Goal: Task Accomplishment & Management: Manage account settings

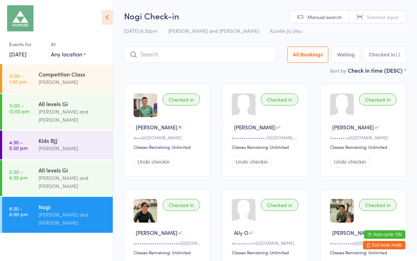
click at [199, 57] on input "search" at bounding box center [199, 55] width 151 height 16
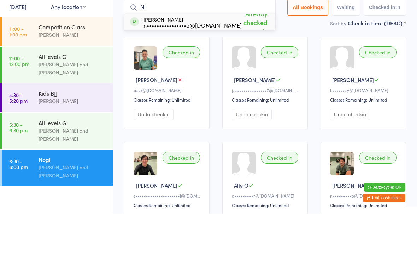
type input "N"
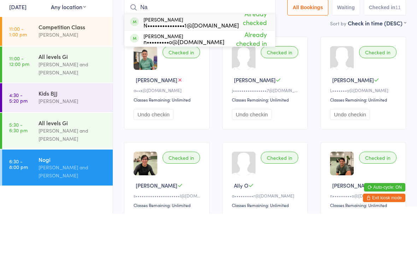
type input "N"
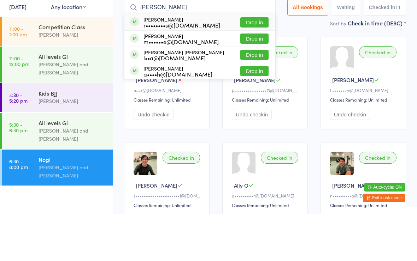
type input "Ron"
click at [253, 65] on button "Drop in" at bounding box center [254, 70] width 28 height 10
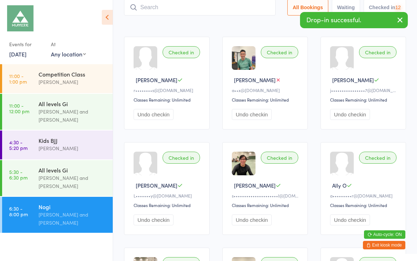
click at [214, 13] on input "search" at bounding box center [199, 7] width 151 height 16
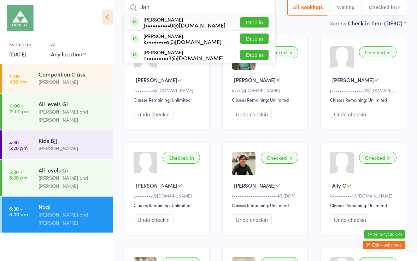
type input "Jan"
click at [256, 25] on button "Drop in" at bounding box center [254, 23] width 28 height 10
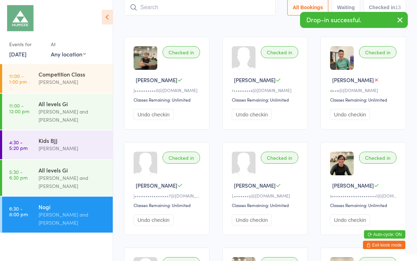
type input "M"
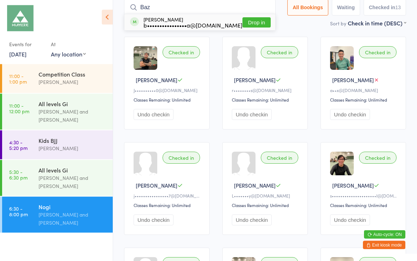
type input "Baz"
click at [253, 24] on button "Drop in" at bounding box center [256, 23] width 28 height 10
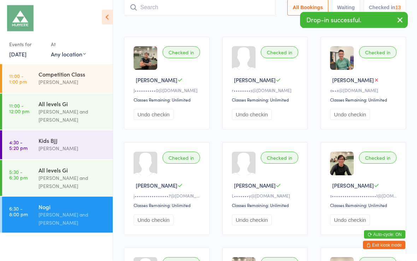
scroll to position [47, 0]
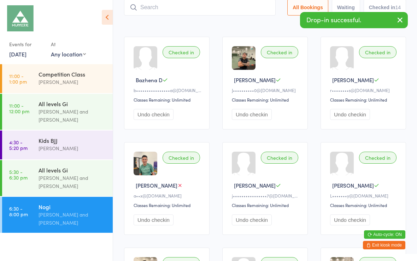
click at [188, 9] on input "search" at bounding box center [199, 7] width 151 height 16
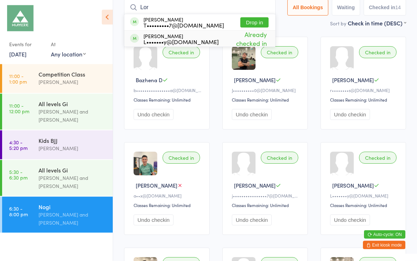
type input "Lor"
click at [253, 43] on span "Already checked in" at bounding box center [243, 39] width 50 height 21
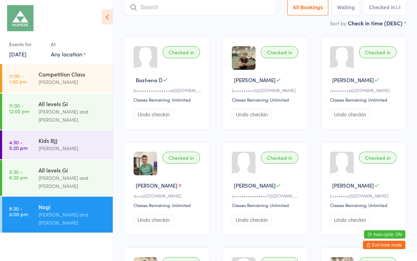
click at [202, 8] on input "search" at bounding box center [199, 8] width 151 height 16
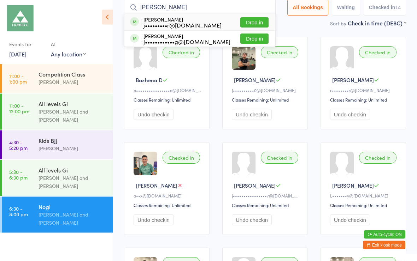
type input "Jess"
click at [253, 41] on button "Drop in" at bounding box center [254, 39] width 28 height 10
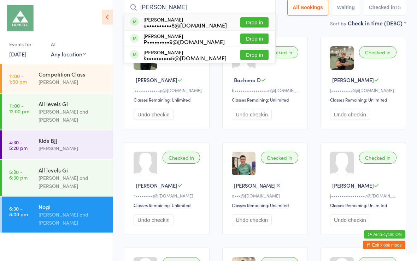
type input "Kim"
click at [250, 54] on button "Drop in" at bounding box center [254, 55] width 28 height 10
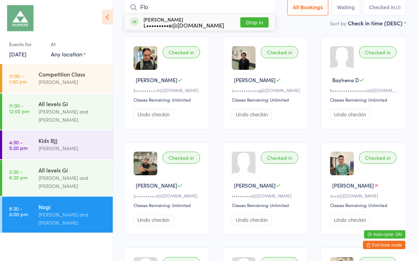
type input "Flo"
click at [249, 22] on button "Drop in" at bounding box center [254, 23] width 28 height 10
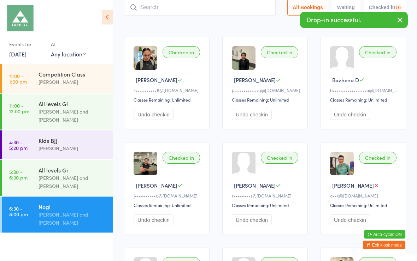
scroll to position [47, 0]
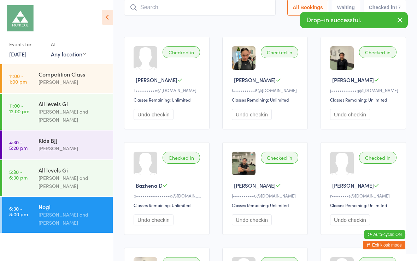
click at [205, 10] on input "search" at bounding box center [199, 7] width 151 height 16
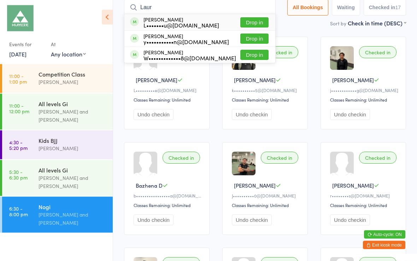
type input "Laur"
click at [253, 24] on button "Drop in" at bounding box center [254, 23] width 28 height 10
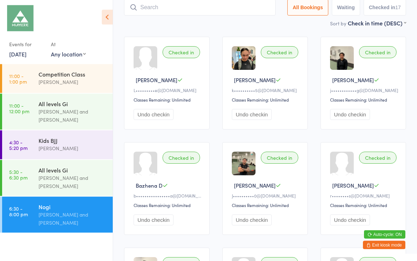
scroll to position [47, 0]
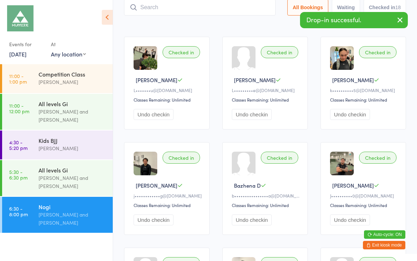
click at [183, 9] on input "search" at bounding box center [199, 7] width 151 height 16
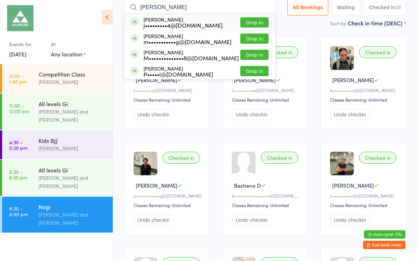
type input "Matt"
click at [253, 40] on button "Drop in" at bounding box center [254, 39] width 28 height 10
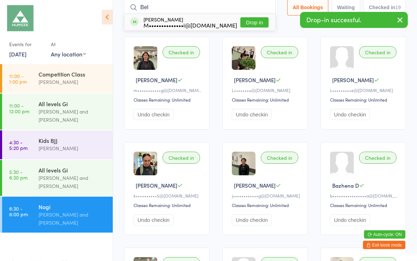
type input "Bel"
click at [256, 23] on button "Drop in" at bounding box center [254, 23] width 28 height 10
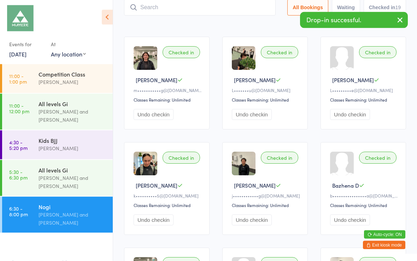
scroll to position [47, 0]
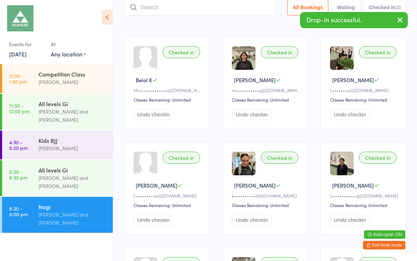
click at [205, 11] on input "search" at bounding box center [199, 7] width 151 height 16
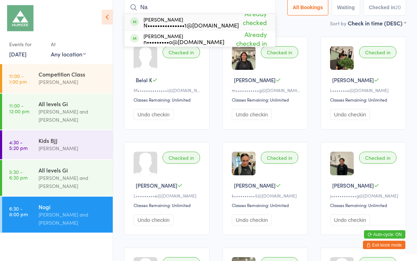
type input "N"
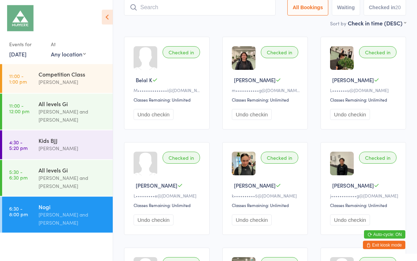
scroll to position [0, 0]
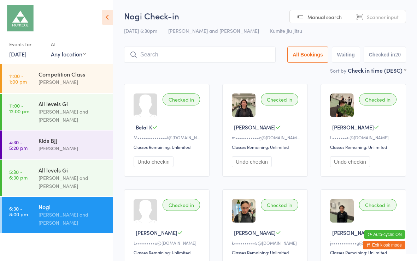
click at [387, 248] on button "Exit kiosk mode" at bounding box center [383, 245] width 42 height 8
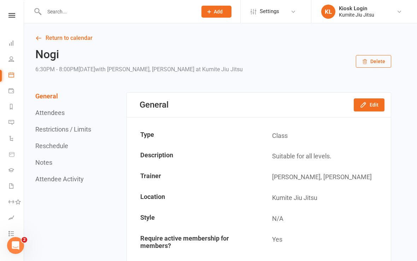
click at [17, 17] on link at bounding box center [11, 15] width 25 height 5
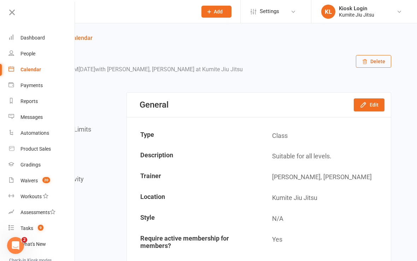
click at [47, 184] on link "Waivers 20" at bounding box center [41, 181] width 67 height 16
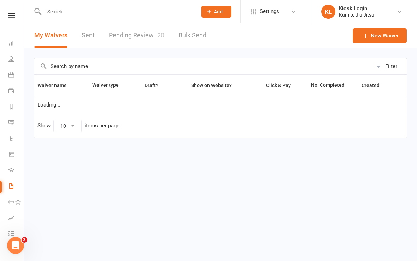
click at [152, 38] on link "Pending Review 20" at bounding box center [136, 35] width 55 height 24
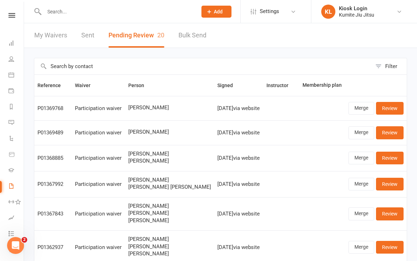
click at [361, 109] on link "Merge" at bounding box center [361, 108] width 26 height 13
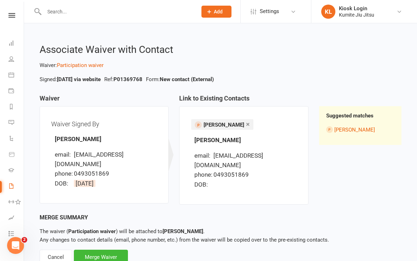
click at [113, 250] on div "Merge Waiver" at bounding box center [101, 257] width 54 height 15
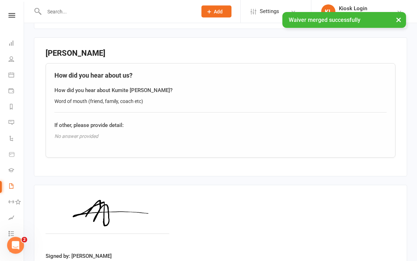
scroll to position [515, 0]
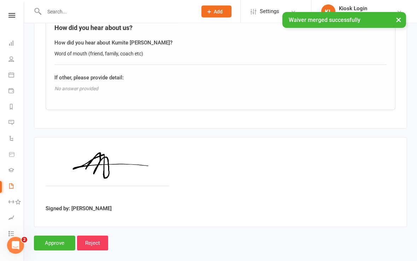
click at [58, 241] on input "Approve" at bounding box center [54, 243] width 41 height 15
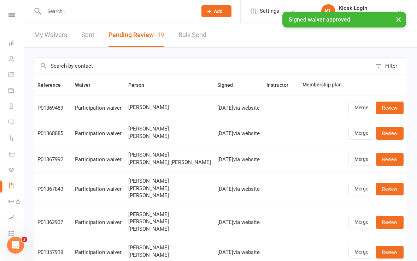
scroll to position [0, 0]
click at [82, 11] on input "text" at bounding box center [117, 12] width 150 height 10
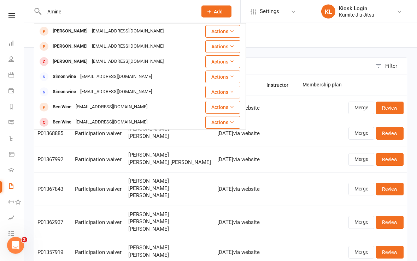
type input "Amine"
click at [144, 34] on div "amine.bekhaled@icloud.com" at bounding box center [128, 31] width 76 height 10
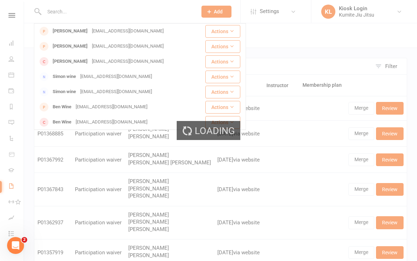
scroll to position [0, 0]
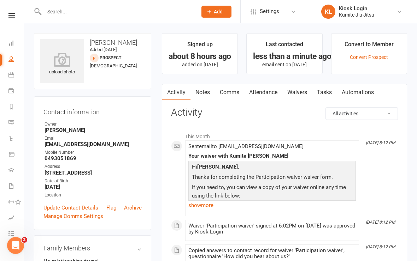
click at [296, 98] on link "Waivers" at bounding box center [297, 92] width 30 height 16
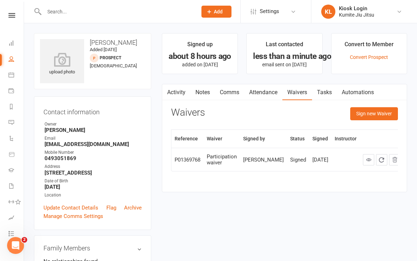
click at [377, 113] on button "Sign new Waiver" at bounding box center [374, 113] width 48 height 13
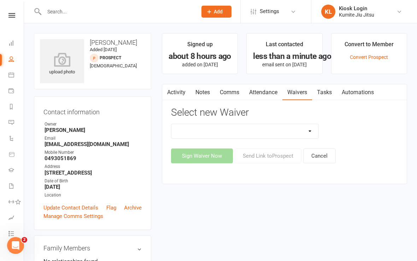
click at [307, 131] on select "10 x class pass Cancellation request Creonte membership Foundation membership I…" at bounding box center [244, 131] width 147 height 14
select select "11521"
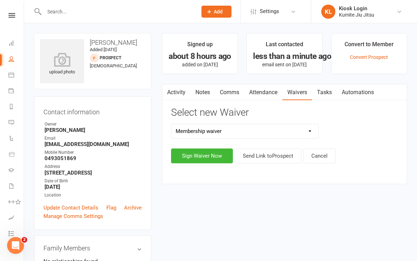
click at [205, 156] on button "Sign Waiver Now" at bounding box center [202, 156] width 62 height 15
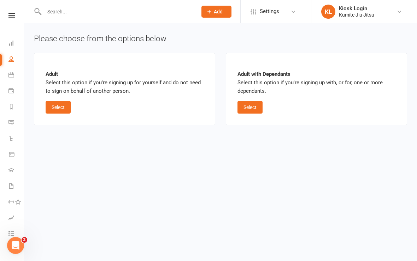
click at [64, 111] on button "Select" at bounding box center [58, 107] width 25 height 13
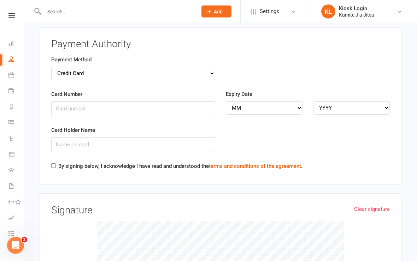
scroll to position [1003, 0]
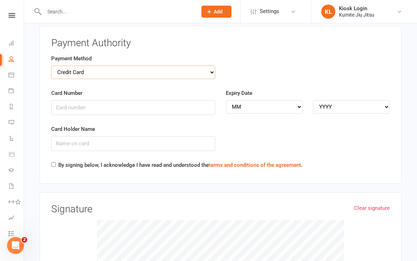
click at [203, 67] on select "Credit Card Bank Account" at bounding box center [133, 72] width 164 height 13
click at [169, 73] on div "Payment Method Credit Card Bank Account" at bounding box center [133, 71] width 174 height 35
click at [158, 66] on select "Credit Card Bank Account" at bounding box center [133, 72] width 164 height 13
select select "bank_account"
click at [146, 100] on input "BSB" at bounding box center [133, 107] width 164 height 15
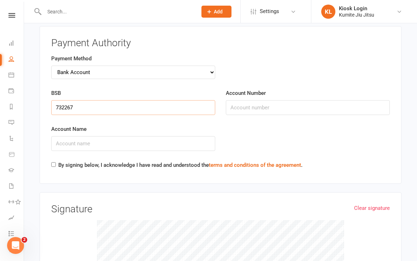
type input "732267"
click at [266, 101] on input "Account Number" at bounding box center [308, 107] width 164 height 15
type input "737144"
click at [369, 59] on div "Payment Method Credit Card Bank Account" at bounding box center [220, 71] width 349 height 35
click at [176, 136] on input "Account Name" at bounding box center [133, 143] width 164 height 15
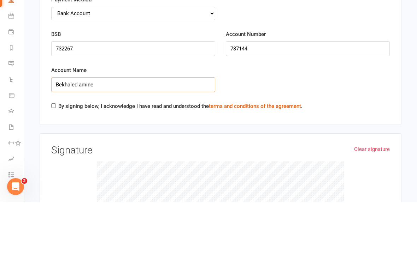
type input "Bekhaled amine"
click at [52, 161] on div "By signing below, I acknowledge I have read and understood the terms and condit…" at bounding box center [176, 166] width 251 height 11
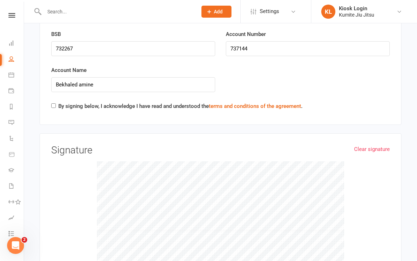
click at [54, 103] on input "By signing below, I acknowledge I have read and understood the terms and condit…" at bounding box center [53, 105] width 5 height 5
checkbox input "true"
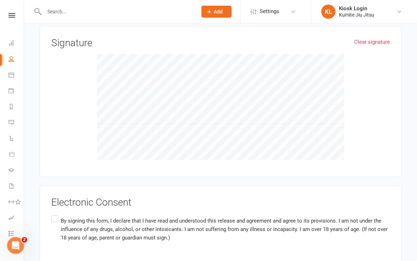
scroll to position [1172, 0]
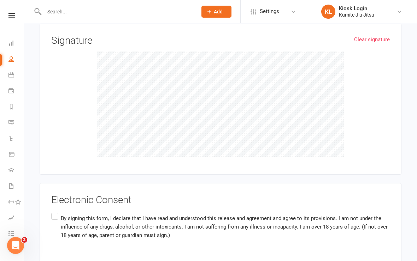
click at [53, 211] on label "By signing this form, I declare that I have read and understood this release an…" at bounding box center [220, 226] width 338 height 31
click at [53, 211] on input "By signing this form, I declare that I have read and understood this release an…" at bounding box center [53, 211] width 5 height 0
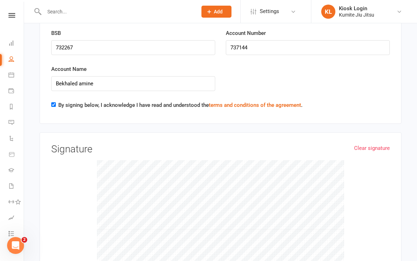
scroll to position [1202, 0]
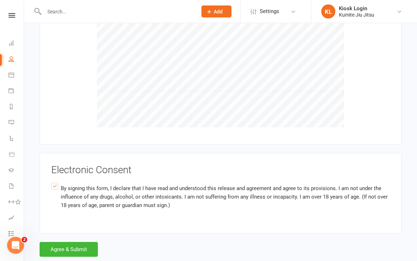
click at [74, 242] on button "Agree & Submit" at bounding box center [69, 249] width 58 height 15
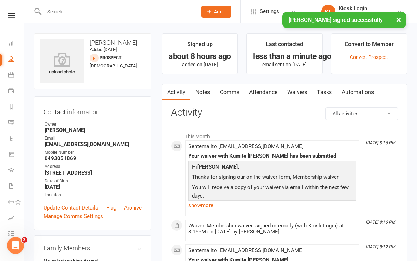
click at [14, 17] on icon at bounding box center [11, 15] width 7 height 5
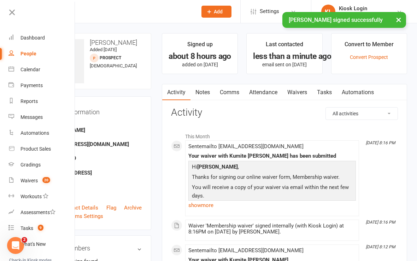
click at [40, 182] on count-badge "20" at bounding box center [44, 181] width 11 height 6
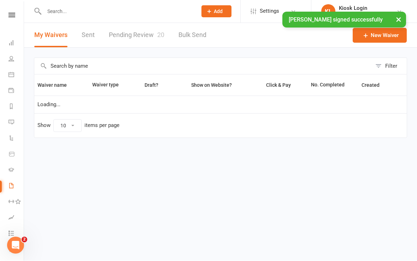
scroll to position [0, 0]
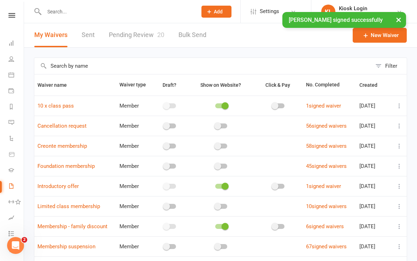
click at [148, 36] on link "Pending Review 20" at bounding box center [136, 35] width 55 height 24
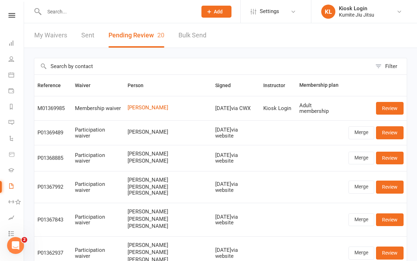
click at [390, 109] on link "Review" at bounding box center [390, 108] width 28 height 13
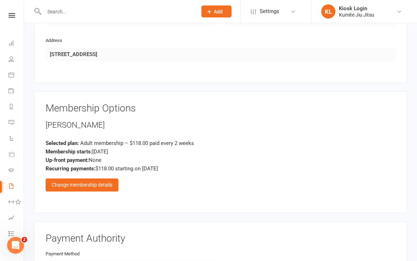
click at [103, 181] on div "Change membership details" at bounding box center [82, 185] width 73 height 13
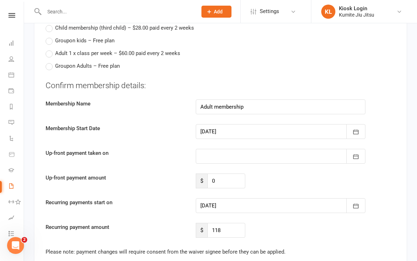
scroll to position [947, 0]
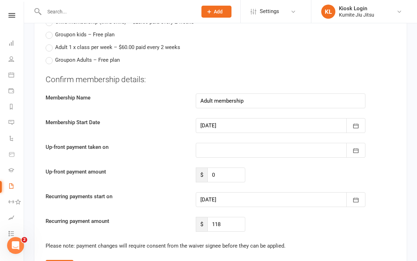
click at [355, 200] on icon "button" at bounding box center [355, 200] width 7 height 7
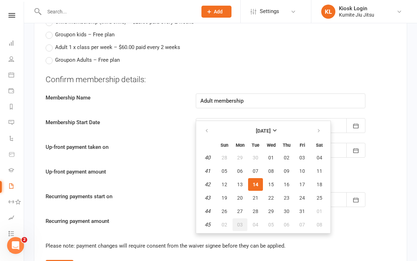
click at [239, 223] on span "03" at bounding box center [240, 225] width 6 height 6
type input "03 Nov 2025"
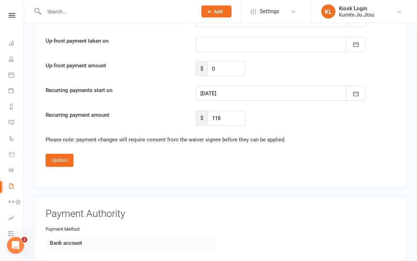
scroll to position [1051, 0]
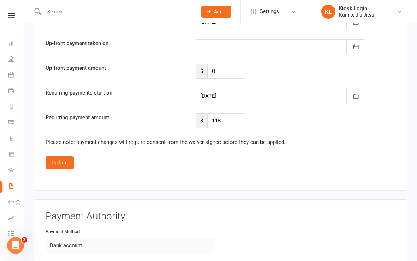
click at [60, 159] on button "Update" at bounding box center [60, 162] width 28 height 13
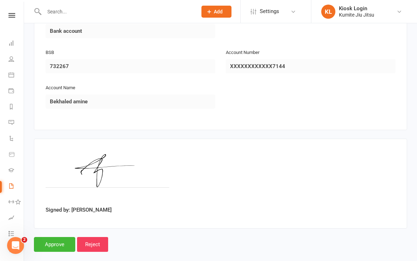
click at [62, 241] on input "Approve" at bounding box center [54, 244] width 41 height 15
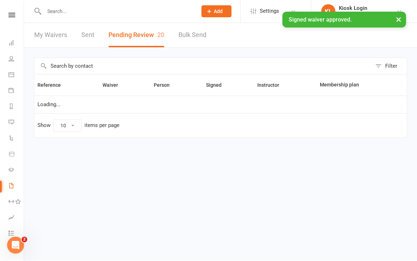
scroll to position [0, 0]
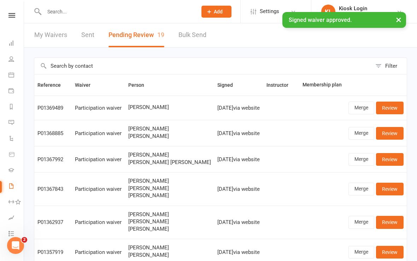
click at [84, 13] on input "text" at bounding box center [117, 12] width 150 height 10
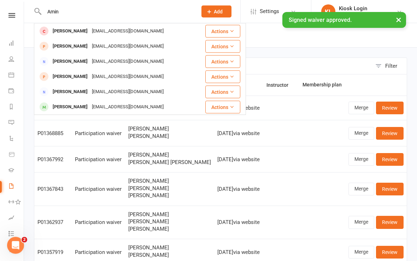
type input "Amin"
click at [83, 29] on div "Amine Bekhaled" at bounding box center [69, 31] width 39 height 10
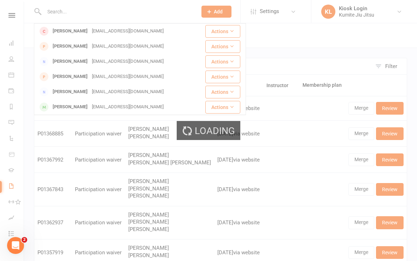
scroll to position [0, 0]
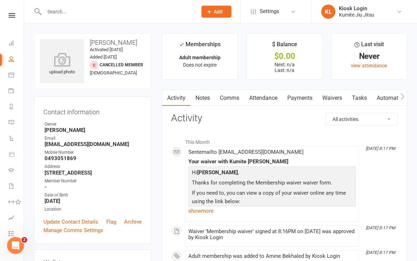
click at [66, 62] on icon at bounding box center [62, 60] width 44 height 14
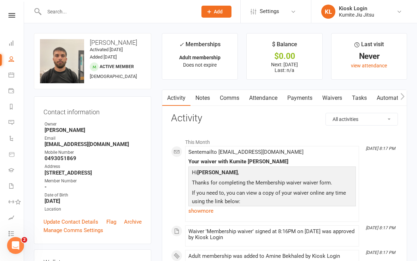
click at [19, 14] on link at bounding box center [11, 15] width 25 height 5
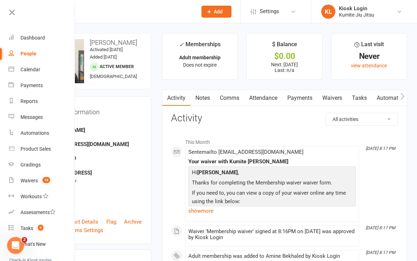
click at [36, 40] on div "Dashboard" at bounding box center [32, 38] width 24 height 6
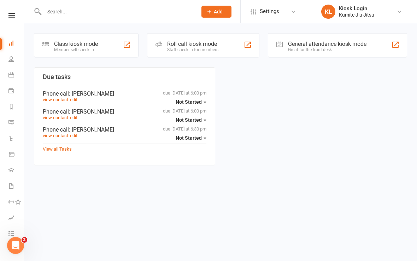
click at [117, 49] on div "Class kiosk mode Member self check-in" at bounding box center [86, 45] width 104 height 24
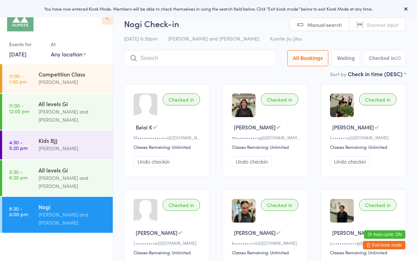
click at [166, 60] on input "search" at bounding box center [199, 58] width 151 height 16
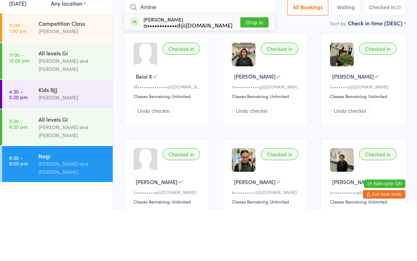
type input "Amine"
click at [250, 68] on button "Drop in" at bounding box center [254, 73] width 28 height 10
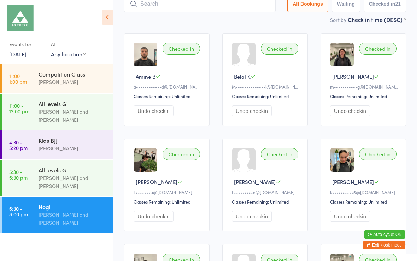
click at [382, 245] on button "Exit kiosk mode" at bounding box center [383, 245] width 42 height 8
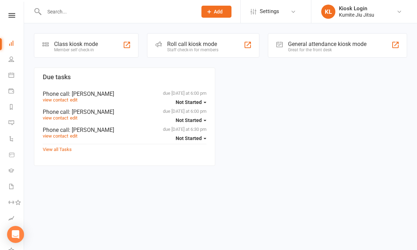
click at [99, 14] on input "text" at bounding box center [117, 12] width 150 height 10
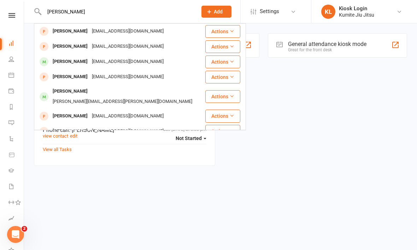
type input "[PERSON_NAME]"
click at [118, 63] on div "[EMAIL_ADDRESS][DOMAIN_NAME]" at bounding box center [128, 61] width 76 height 10
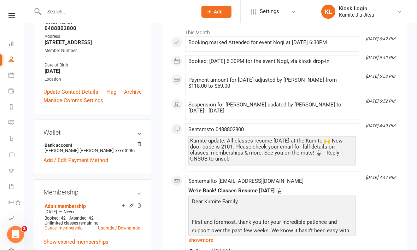
scroll to position [118, 0]
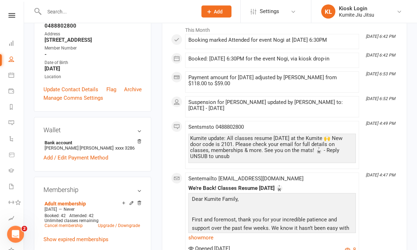
click at [90, 162] on link "Add / Edit Payment Method" at bounding box center [75, 158] width 65 height 8
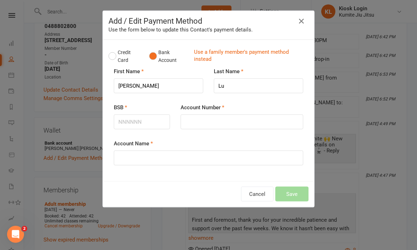
scroll to position [119, 0]
click at [117, 54] on button "Credit Card" at bounding box center [124, 57] width 33 height 22
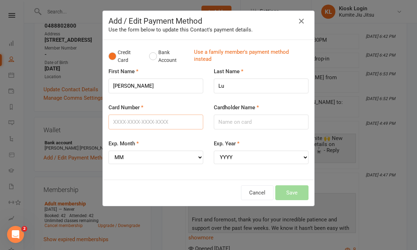
click at [160, 122] on input "Card Number" at bounding box center [155, 121] width 95 height 15
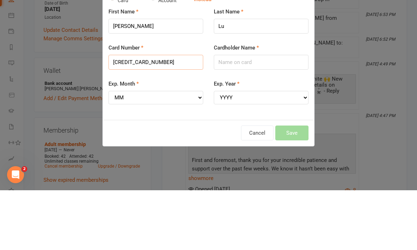
type input "[CREDIT_CARD_NUMBER]"
click at [249, 114] on input "Cardholder Name" at bounding box center [261, 121] width 95 height 15
type input "[PERSON_NAME]"
click at [188, 150] on select "MM 01 02 03 04 05 06 07 08 09 10 11 12" at bounding box center [155, 156] width 95 height 13
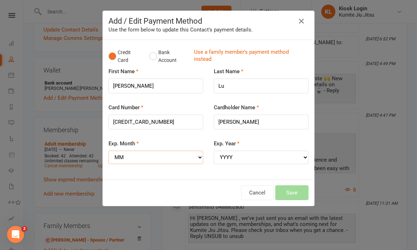
select select "08"
click at [263, 156] on select "YYYY 2025 2026 2027 2028 2029 2030 2031 2032 2033 2034" at bounding box center [261, 156] width 95 height 13
select select "2026"
click at [299, 187] on button "Save" at bounding box center [291, 192] width 33 height 15
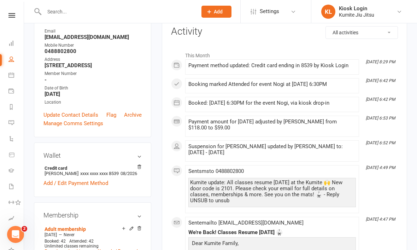
scroll to position [0, 0]
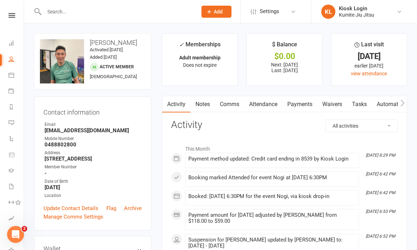
click at [11, 17] on icon at bounding box center [11, 15] width 7 height 5
